Goal: Communication & Community: Answer question/provide support

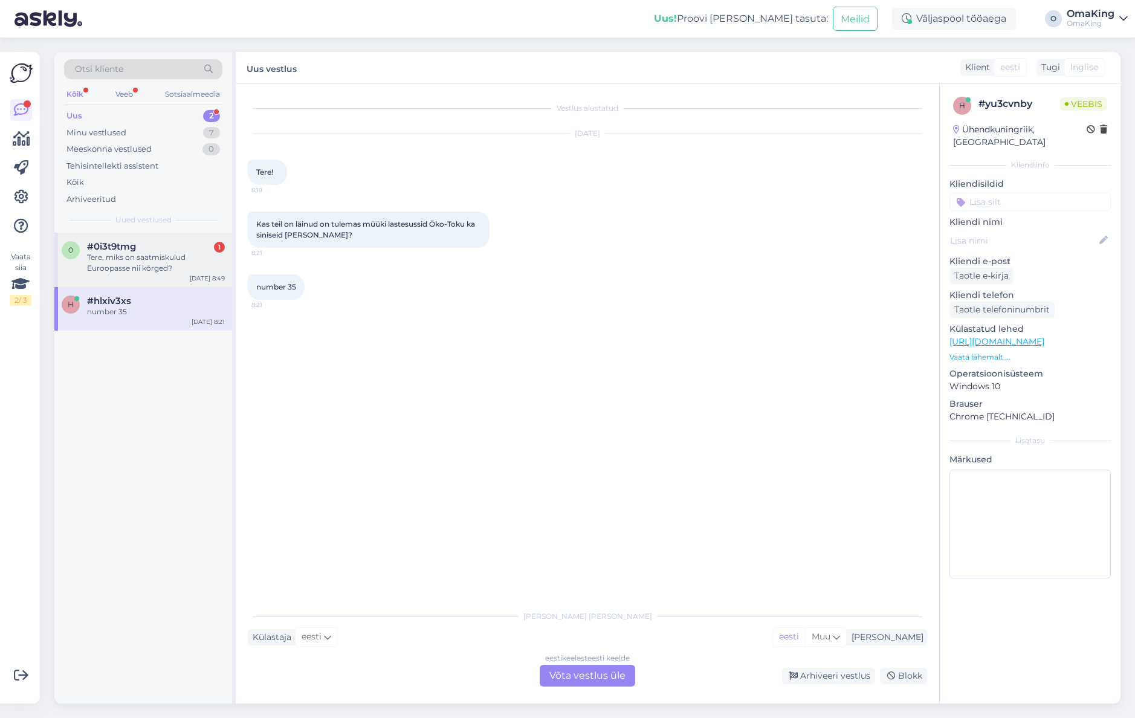
click at [105, 265] on font "Tere, miks on saatmiskulud Euroopasse nii kõrged?" at bounding box center [136, 263] width 99 height 20
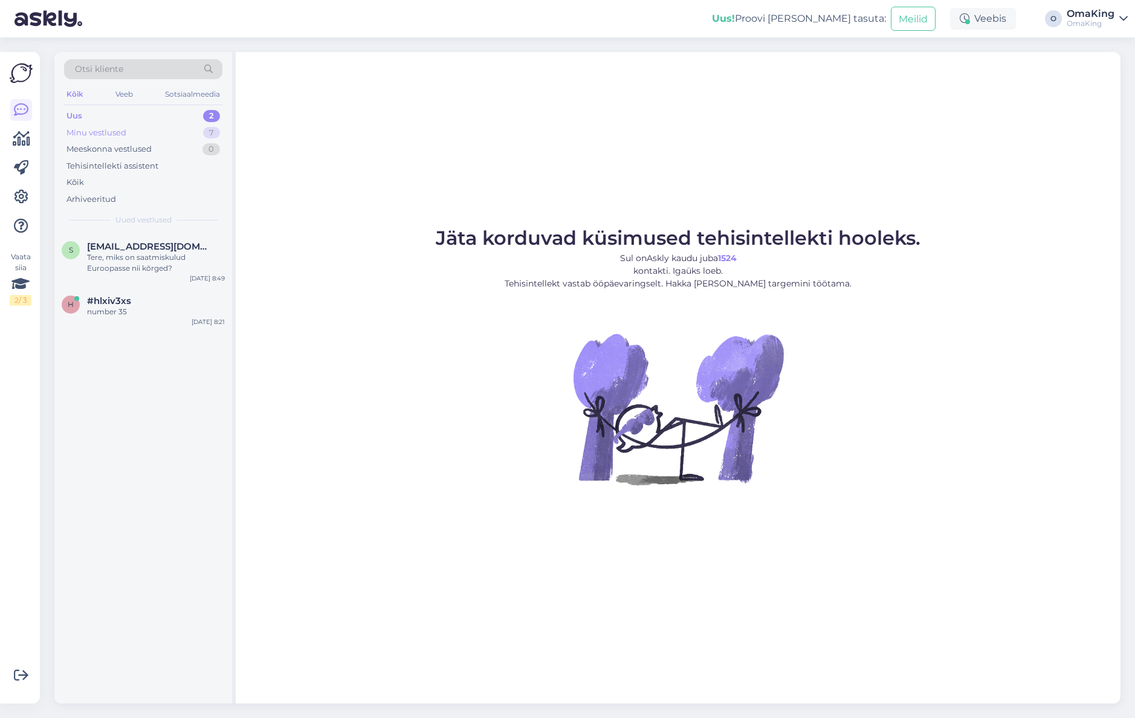
click at [86, 129] on font "Minu vestlused" at bounding box center [97, 133] width 60 height 10
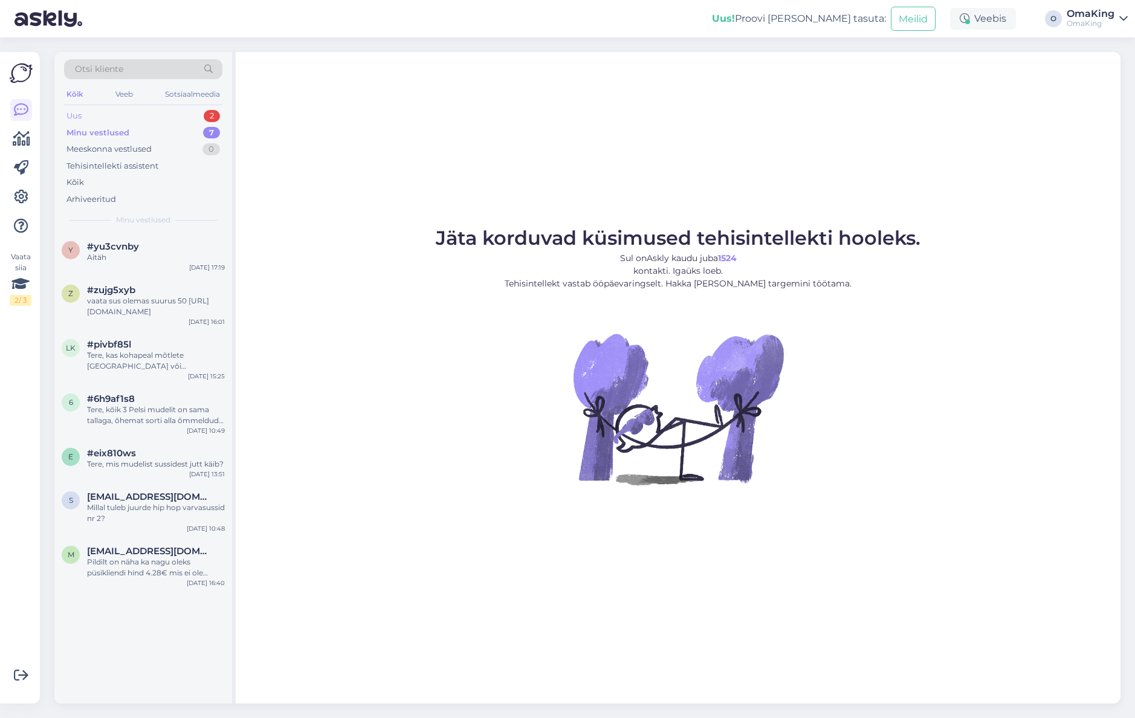
click at [70, 115] on font "Uus" at bounding box center [74, 116] width 15 height 10
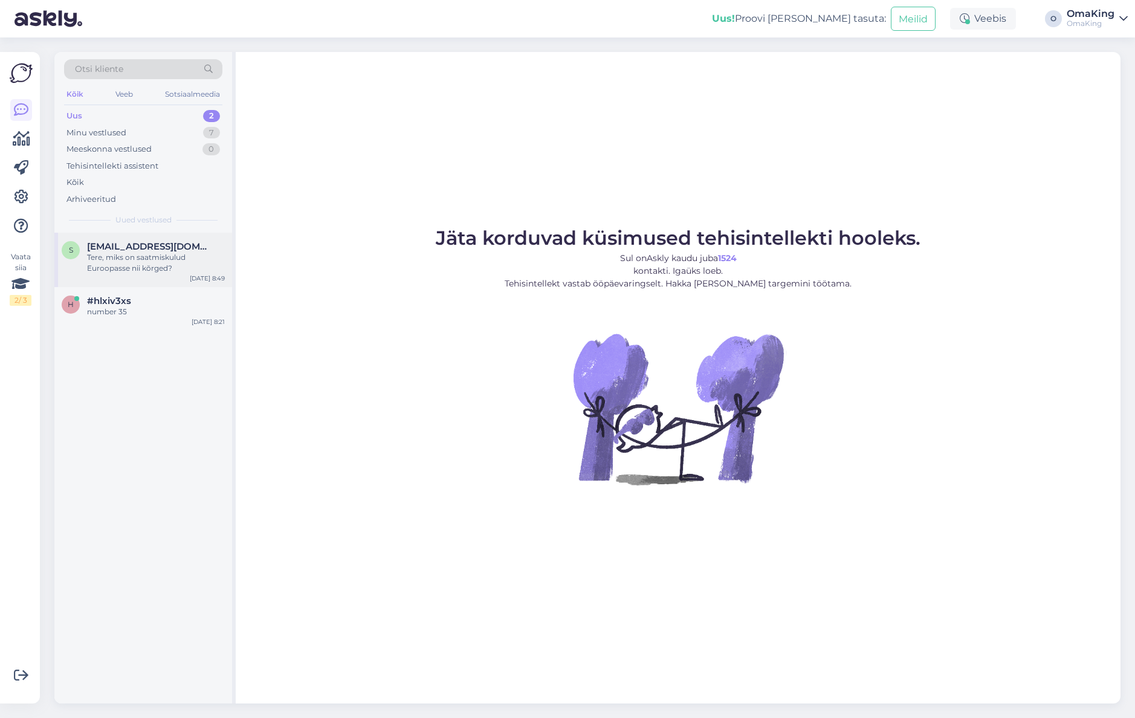
click at [122, 253] on font "Tere, miks on saatmiskulud Euroopasse nii kõrged?" at bounding box center [136, 263] width 99 height 20
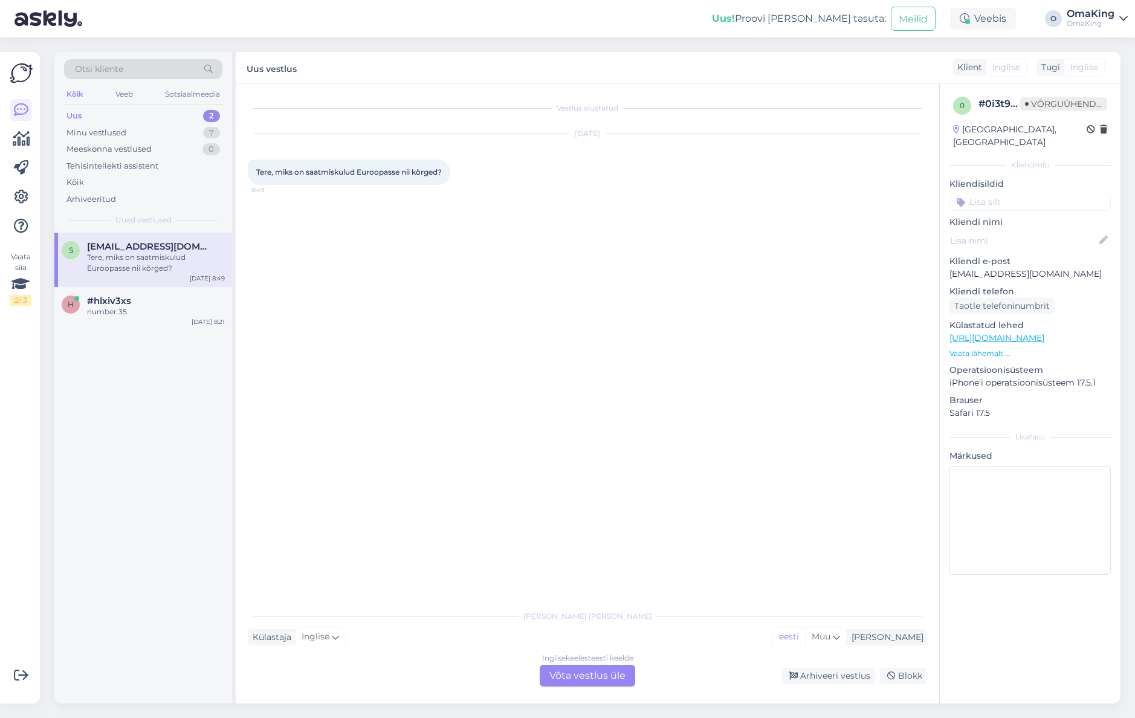
click at [596, 674] on font "Võta vestlus üle" at bounding box center [588, 675] width 76 height 11
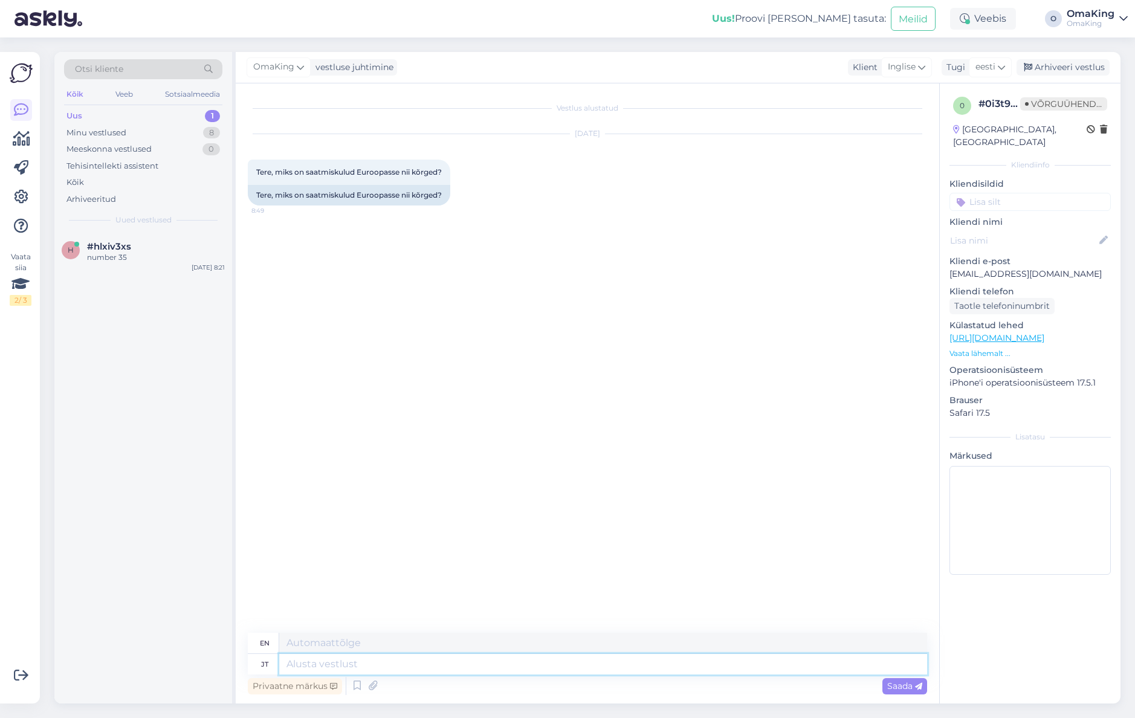
click at [374, 660] on textarea at bounding box center [603, 664] width 648 height 21
type textarea "Tere,"
type textarea "Hello,"
type textarea "Tere, need"
type textarea "Hello, these"
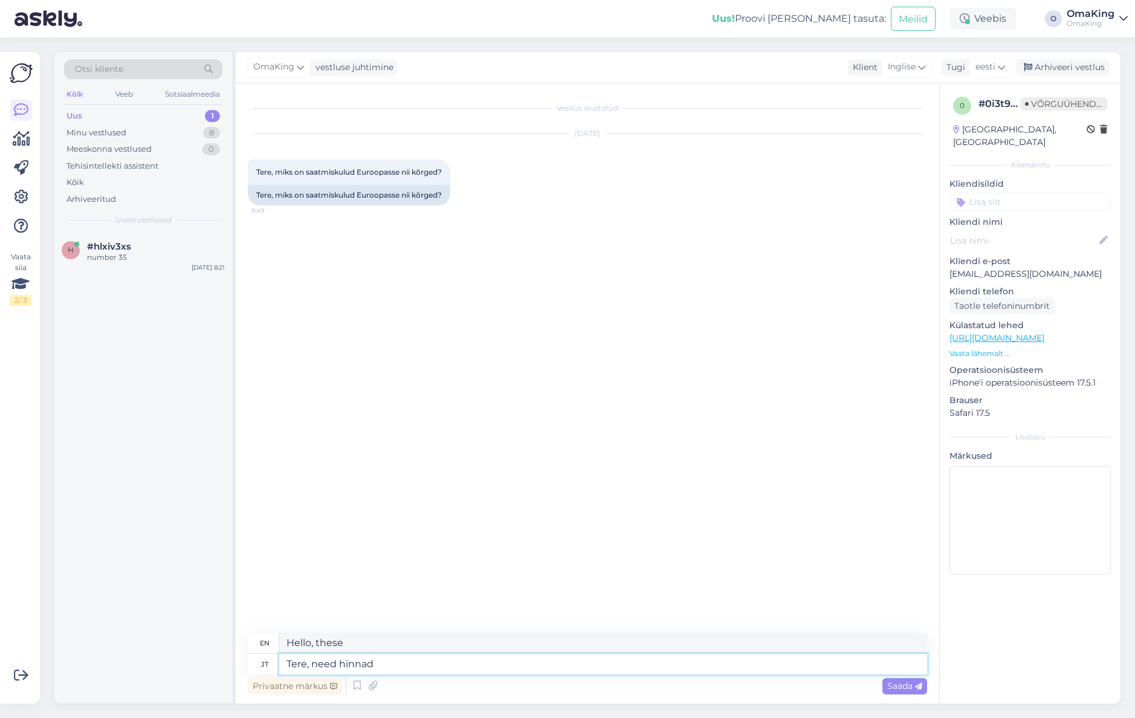
type textarea "Tere, need hinnad"
type textarea "Hello, these prices"
type textarea "Tere, need hinnad ei"
type textarea "Hello, these prices are not"
type textarea "Tere, need hinnad ei ole kuidagi em"
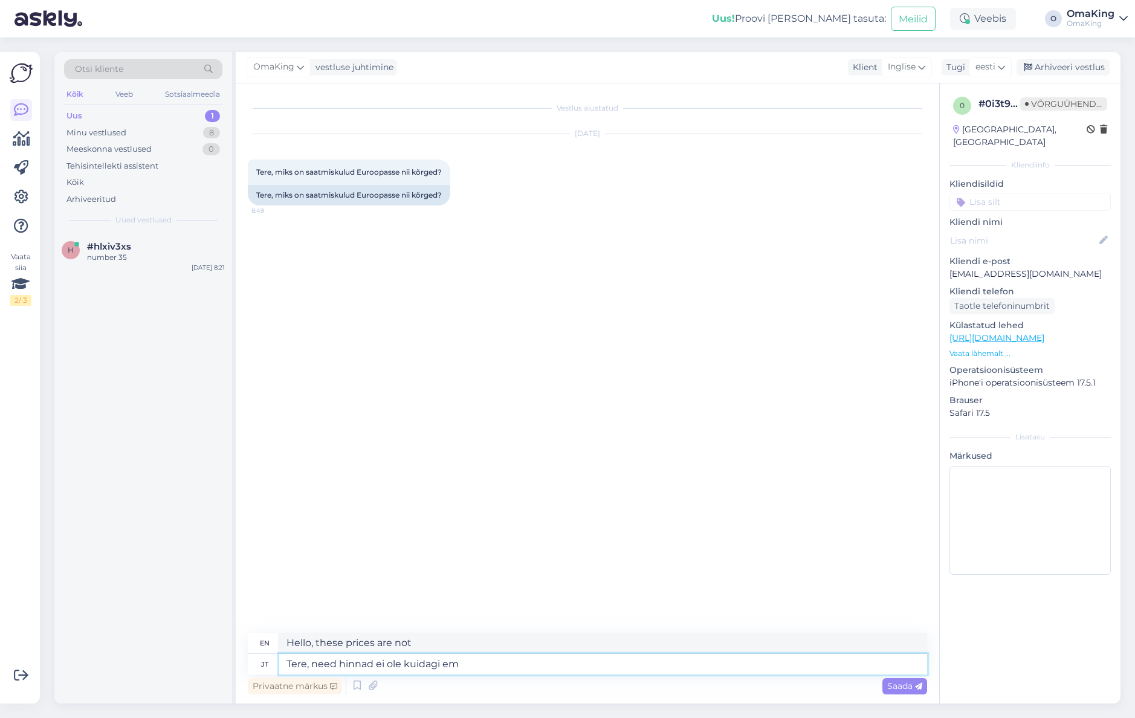
type textarea "Hello, these prices are not reasonable."
type textarea "Tere, need hinnad ei ole kuidagi emie"
type textarea "Hello, these prices are not cheap."
type textarea "Tere, need hinnad ei ole kuidagi"
type textarea "Hello, these prices are not reasonable."
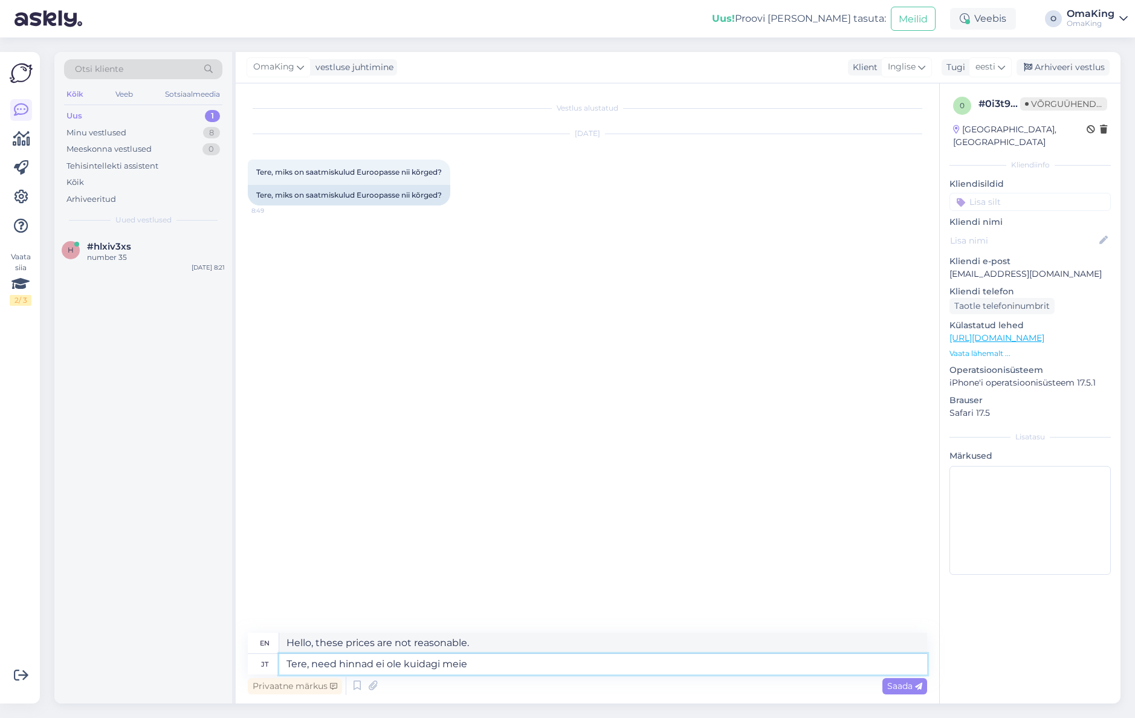
type textarea "Tere, need hinnad ei ole kuidagi meie"
type textarea "Hello, these prices are not ours."
type textarea "Tere, need hinnad ei ole kuidagi meie ettvõttega s"
type textarea "Hello, these prices are not in any way related to our company."
type textarea "Tere, need hinnad ei ole kuidagi meie ettvõttega seotud,"
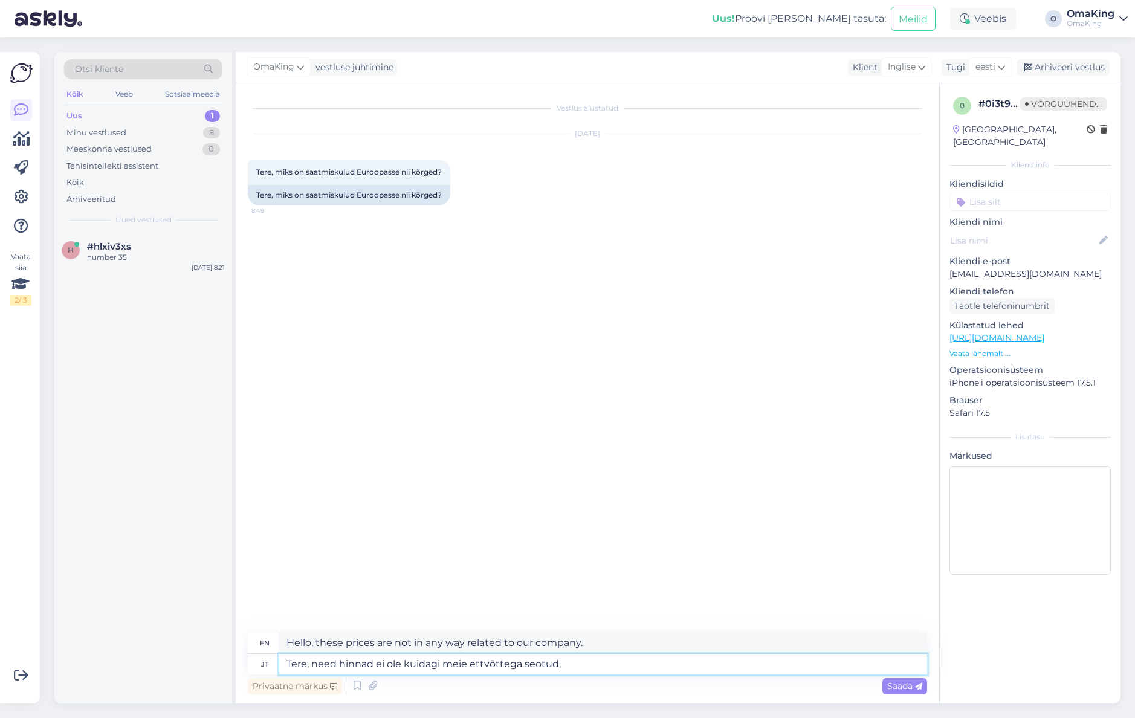
type textarea "Hello, these prices are in no way related to our company,"
type textarea "Tere, need hinnad ei ole kuidagi meie ettvõttega seotud, [PERSON_NAME]"
type textarea "Hello, these prices are in no way related to our company, but"
click at [484, 665] on textarea "Tere, need hinnad ei ole kuidagi meie ettvõttega seotud, [PERSON_NAME]" at bounding box center [603, 664] width 648 height 21
click at [593, 666] on textarea "Tere, need hinnad ei ole kuidagi meie ettevõttega seotud, [PERSON_NAME]" at bounding box center [603, 664] width 648 height 21
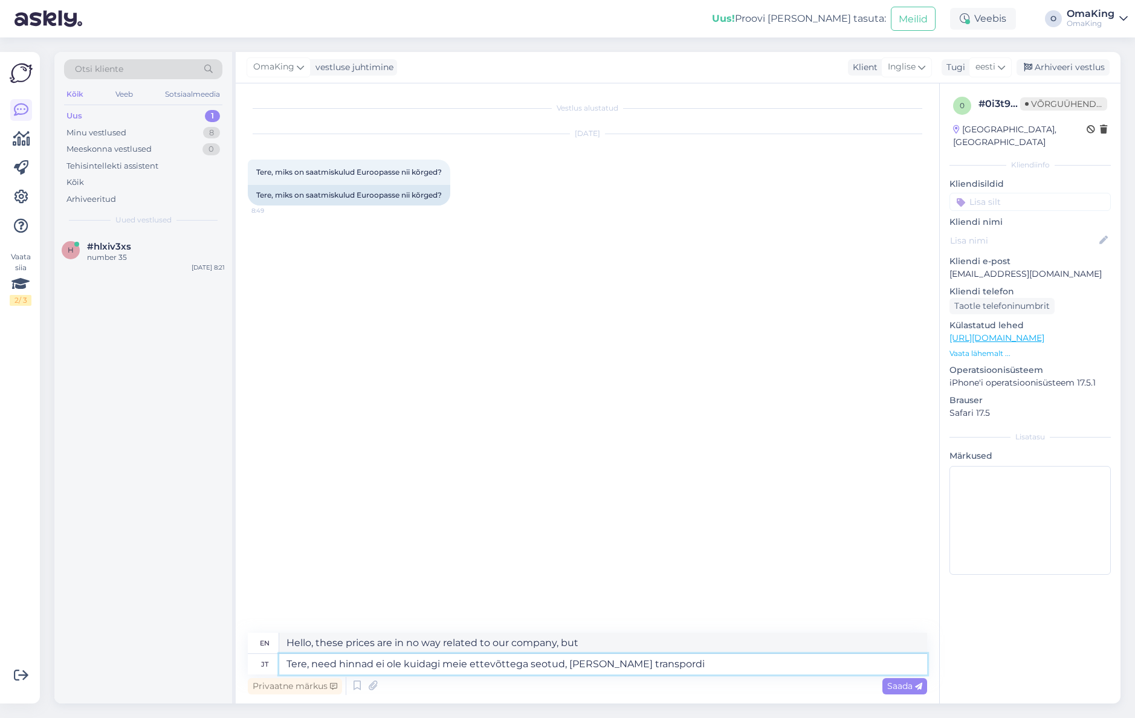
type textarea "Tere, need hinnad ei ole kuidagi meie ettevõttega seotud, [PERSON_NAME] transpo…"
type textarea "Hello, these prices are in no way related to our company, but to the transporta…"
type textarea "Tere, need hinnad ei ole kuidagi meie ettevõttega seotud, [PERSON_NAME] transpo…"
type textarea "Hello, these prices are in no way related to our company, but to transport comp…"
type textarea "Tere, need hinnad ei ole kuidagi meie ettevõttega seotud, [PERSON_NAME] transpo…"
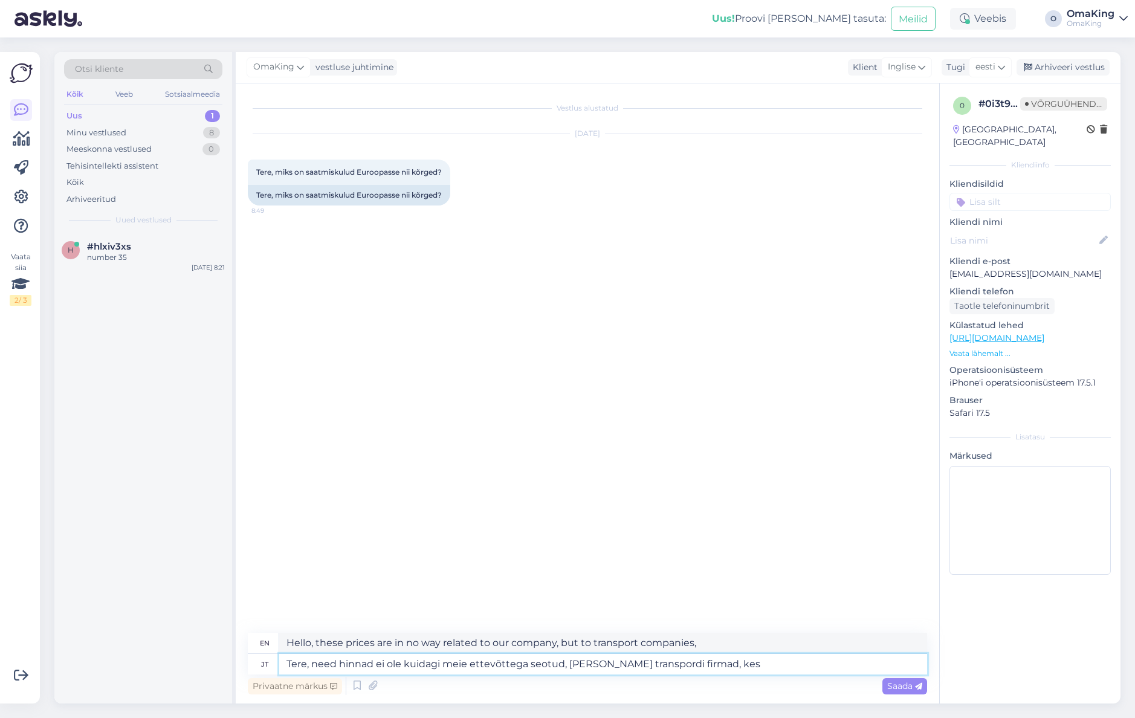
type textarea "Hello, these prices are in no way related to our company, but to the transport …"
type textarea "Tere, need hinnad ei ole kuidagi meie ettevõttega seotud, [PERSON_NAME] transpo…"
type textarea "Hello, these prices are in no way related to our company, but to the transport …"
type textarea "Tere, need hinnad ei ole kuidagi meie ettevõttega seotud, [PERSON_NAME] transpo…"
type textarea "Hello, these prices are in no way related to our company, but are set by the tr…"
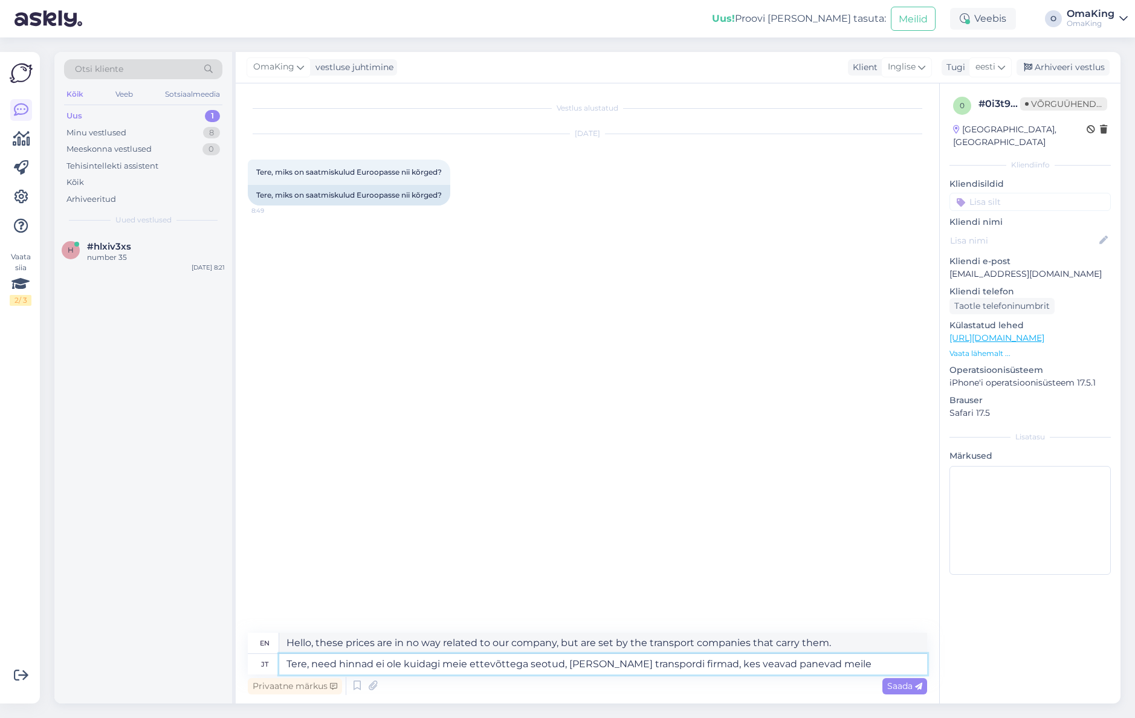
type textarea "Tere, need hinnad ei ole kuidagi meie ettevõttega seotud, [PERSON_NAME] transpo…"
type textarea "Hello, these prices are in no way related to our company, but are charged to us…"
type textarea "Tere, need hinnad ei ole kuidagi meie ettevõttega seotud, [PERSON_NAME] transpo…"
type textarea "Hello, these prices are in no way related to our company, but are quoted by the…"
type textarea "Tere, need hinnad ei ole kuidagi meie ettevõttega seotud, [PERSON_NAME] transpo…"
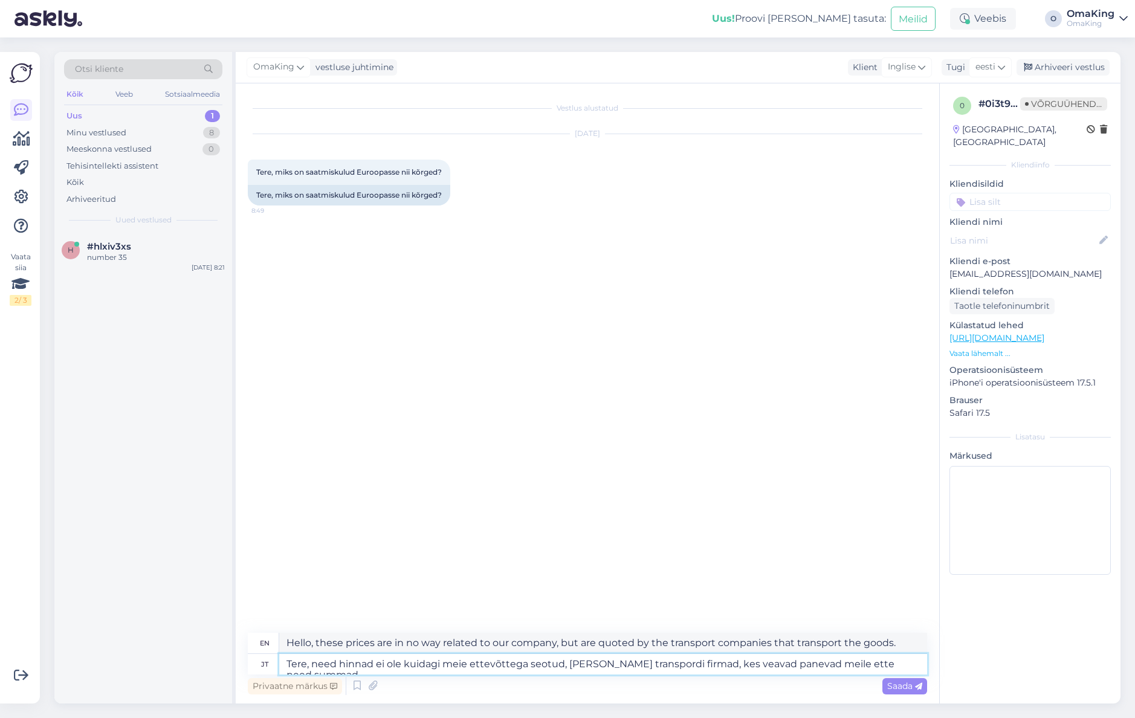
type textarea "Hello, these prices are in no way related to our company, but the transport com…"
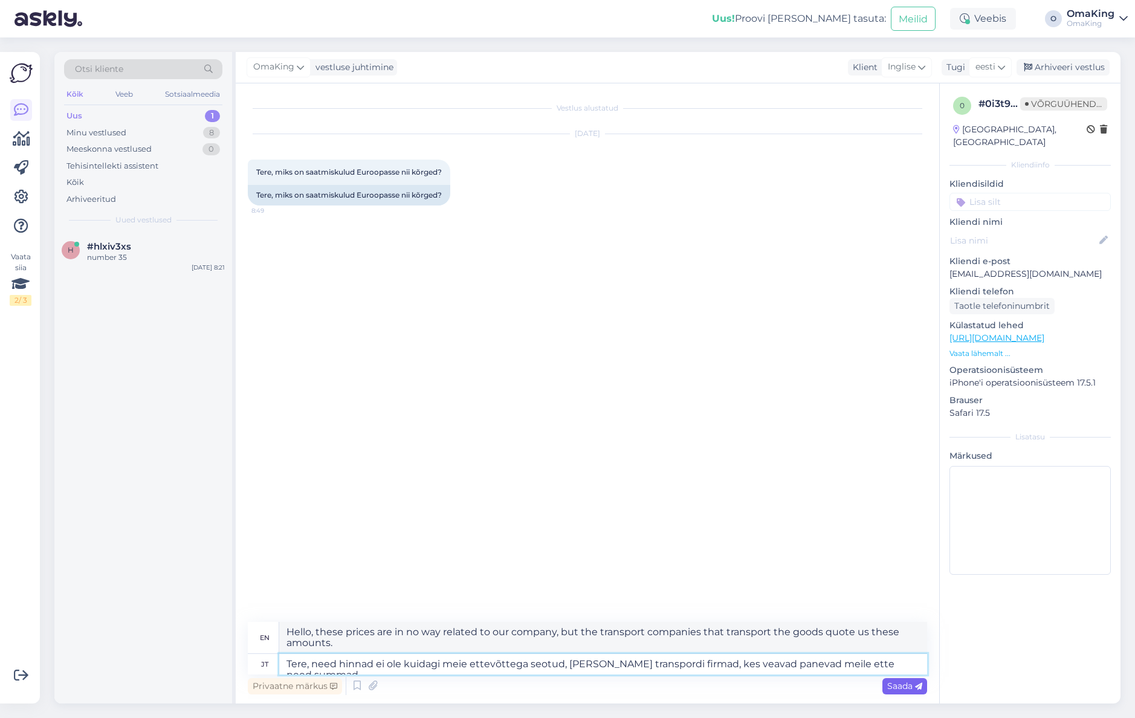
type textarea "Tere, need hinnad ei ole kuidagi meie ettevõttega seotud, [PERSON_NAME] transpo…"
click at [918, 691] on span "Saada" at bounding box center [905, 686] width 35 height 11
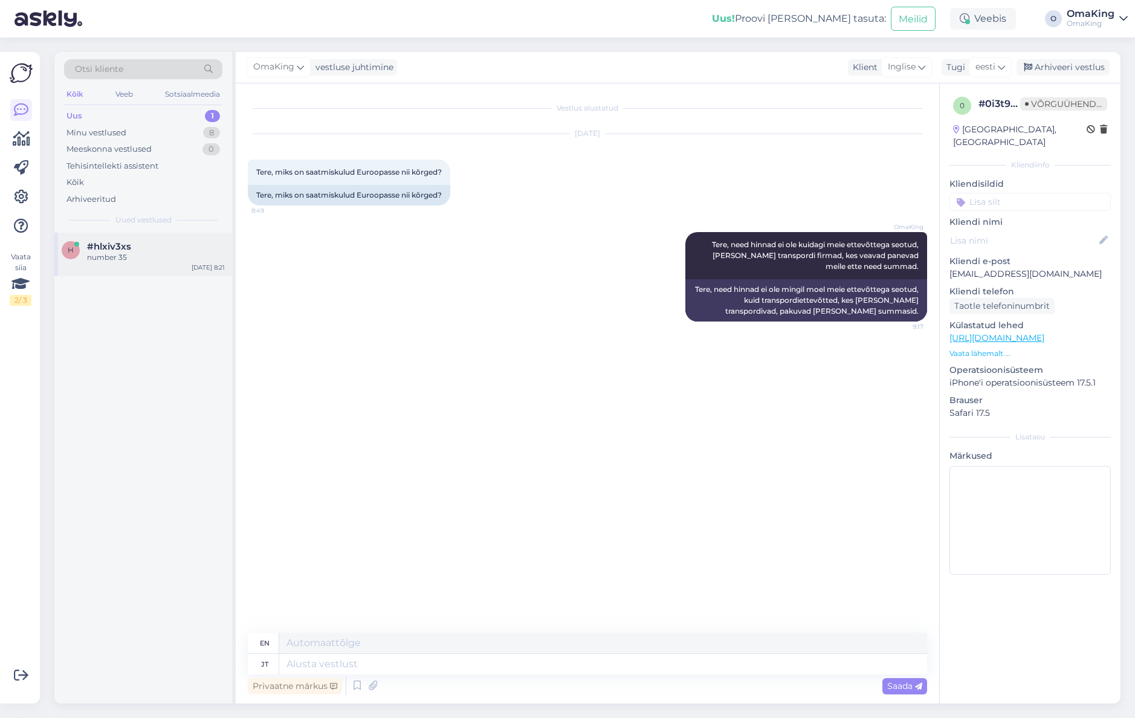
click at [99, 256] on font "number 35" at bounding box center [107, 257] width 40 height 9
